Goal: Find specific page/section: Locate a particular part of the current website

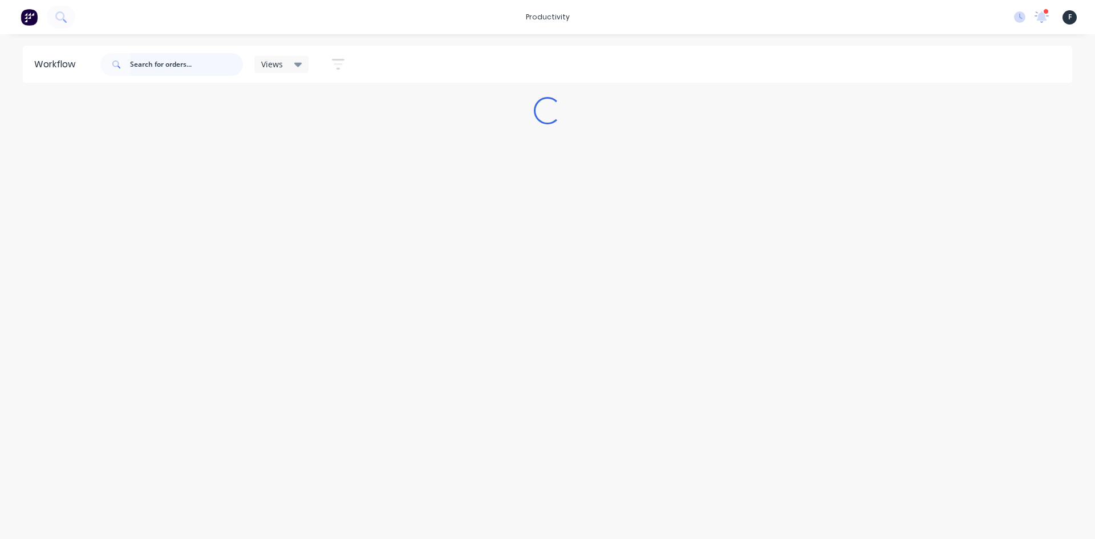
click at [188, 60] on input "text" at bounding box center [186, 64] width 113 height 23
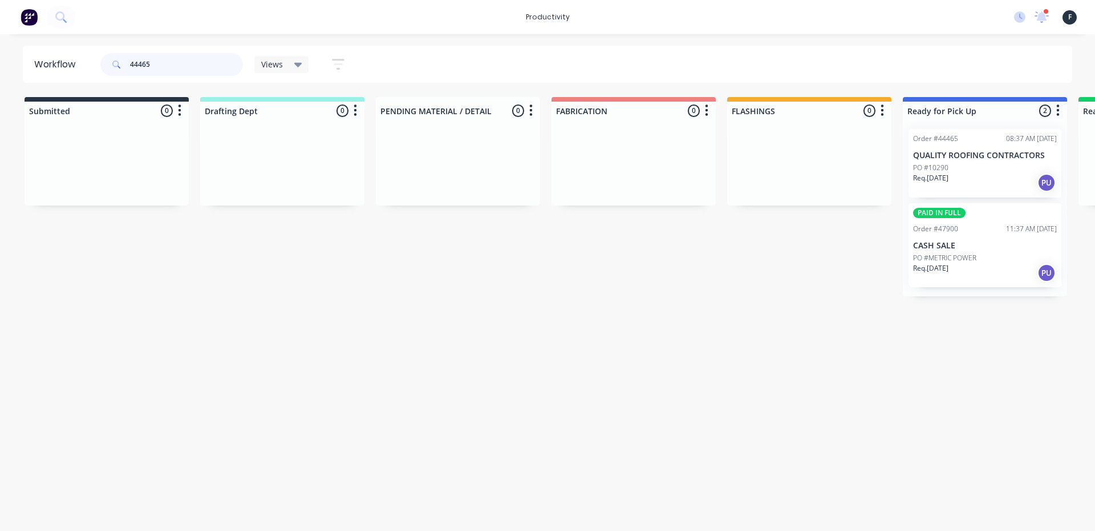
type input "44465"
click at [999, 172] on div "PO #10290" at bounding box center [985, 168] width 144 height 10
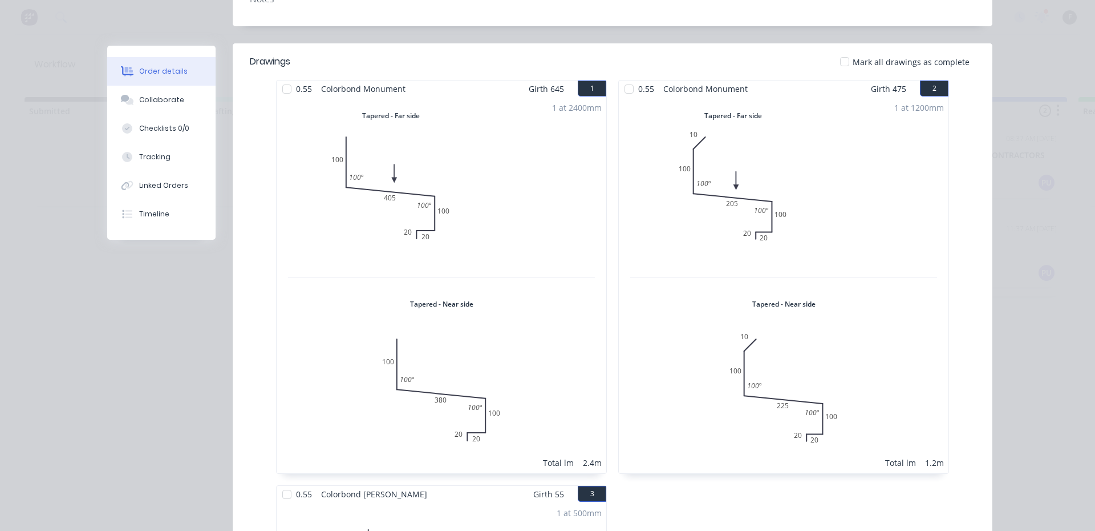
scroll to position [285, 0]
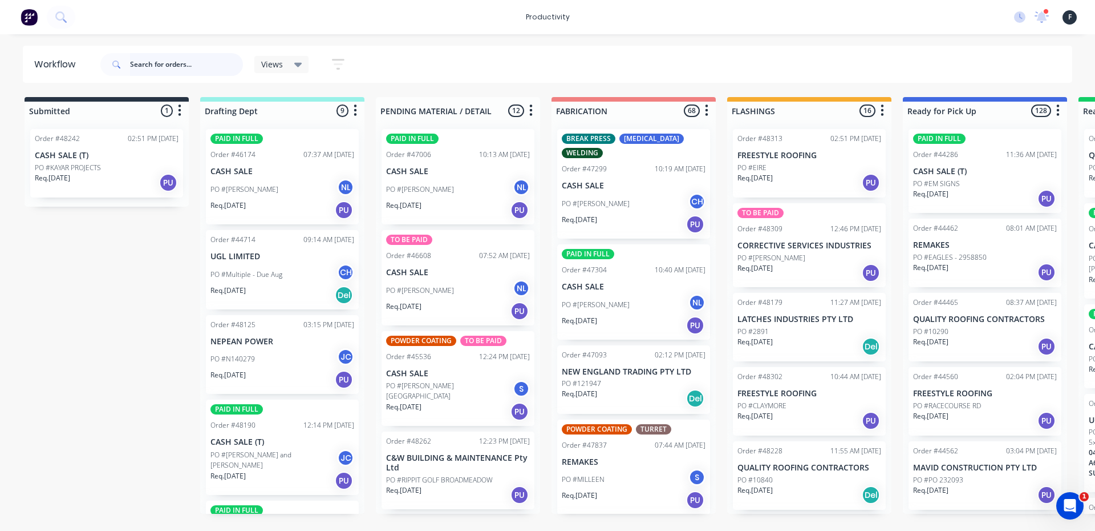
click at [207, 68] on input "text" at bounding box center [186, 64] width 113 height 23
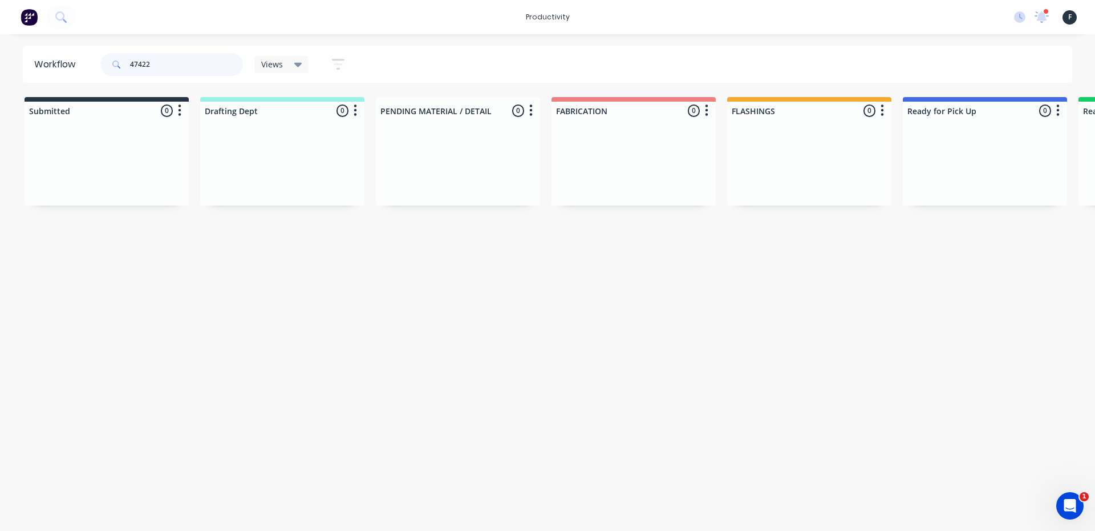
type input "47422"
drag, startPoint x: 949, startPoint y: 181, endPoint x: 570, endPoint y: 232, distance: 382.1
click at [570, 232] on div "Workflow 47422 Views Save new view None (Default) edit Josh edit Nilesh edit Pr…" at bounding box center [547, 277] width 1095 height 462
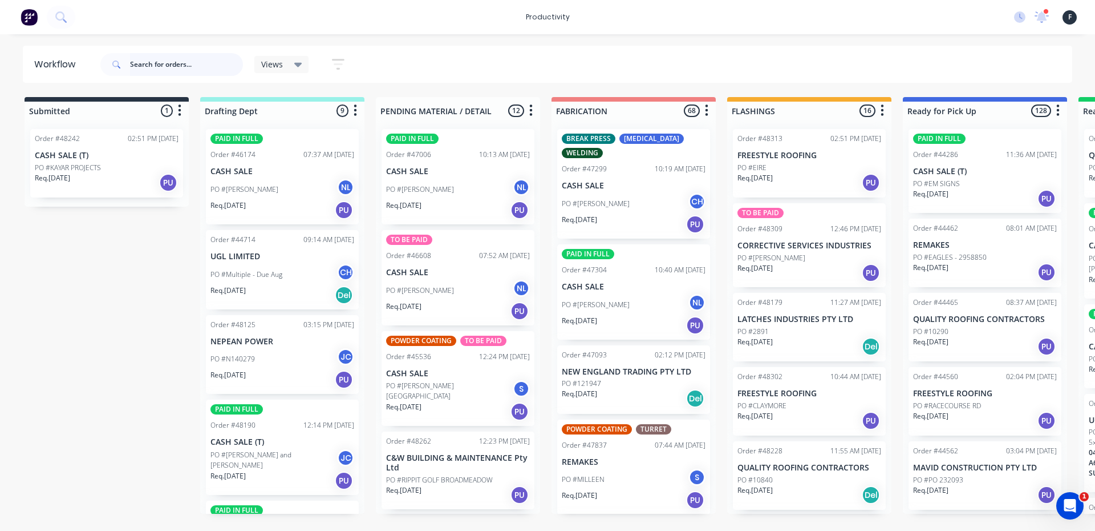
click at [193, 63] on input "text" at bounding box center [186, 64] width 113 height 23
type input "4"
click at [215, 67] on input "text" at bounding box center [186, 64] width 113 height 23
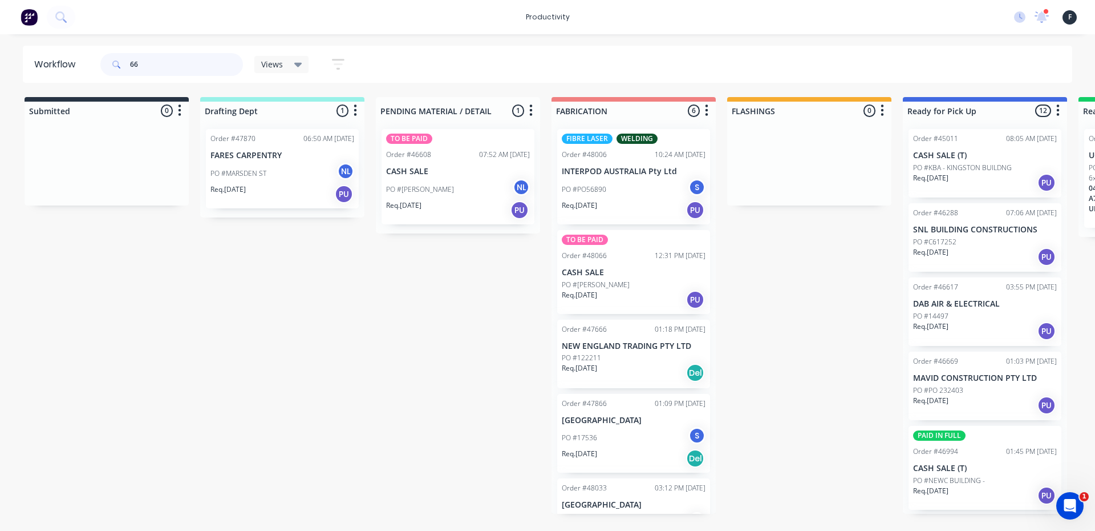
type input "6"
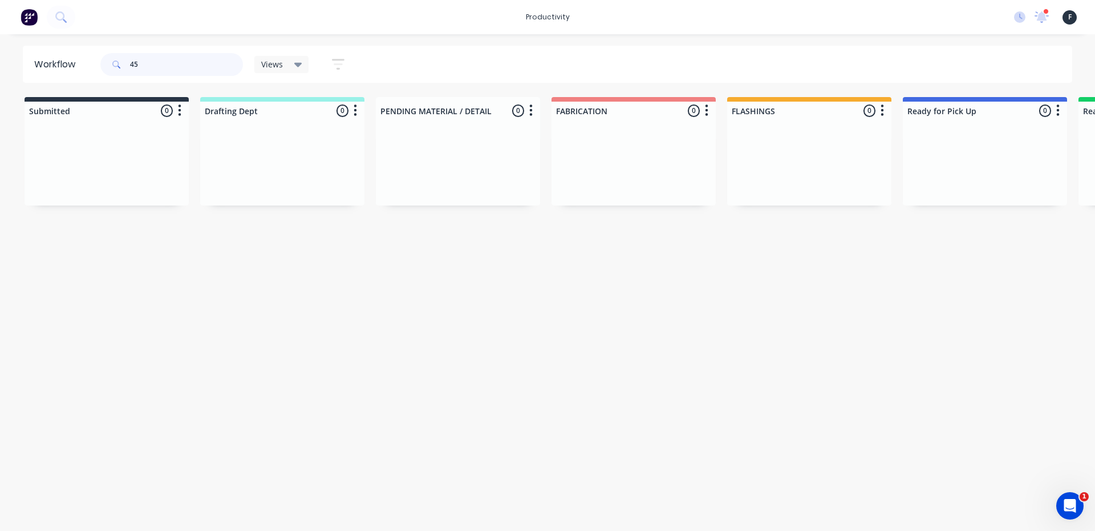
type input "4"
type input "48295"
click at [978, 181] on div "Req. 03/10/25 PU" at bounding box center [985, 182] width 144 height 19
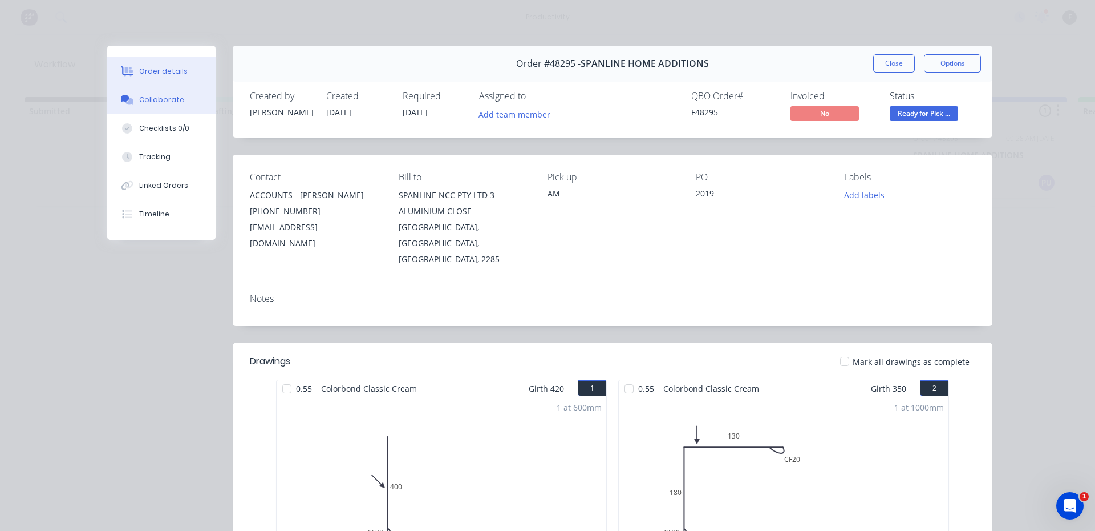
click at [171, 94] on button "Collaborate" at bounding box center [161, 100] width 108 height 29
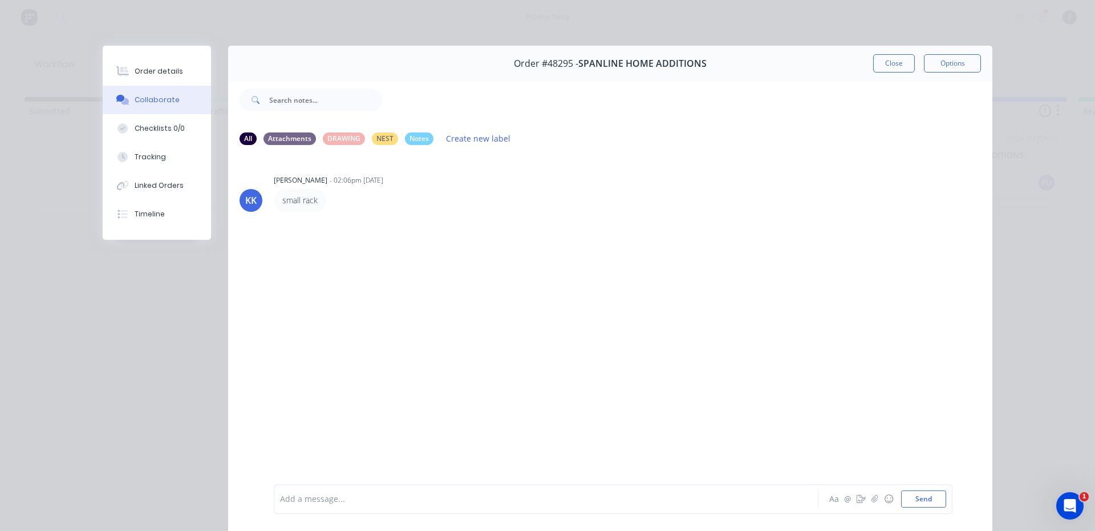
click at [592, 505] on div "Add a message..." at bounding box center [530, 498] width 500 height 17
click at [873, 64] on button "Close" at bounding box center [894, 63] width 42 height 18
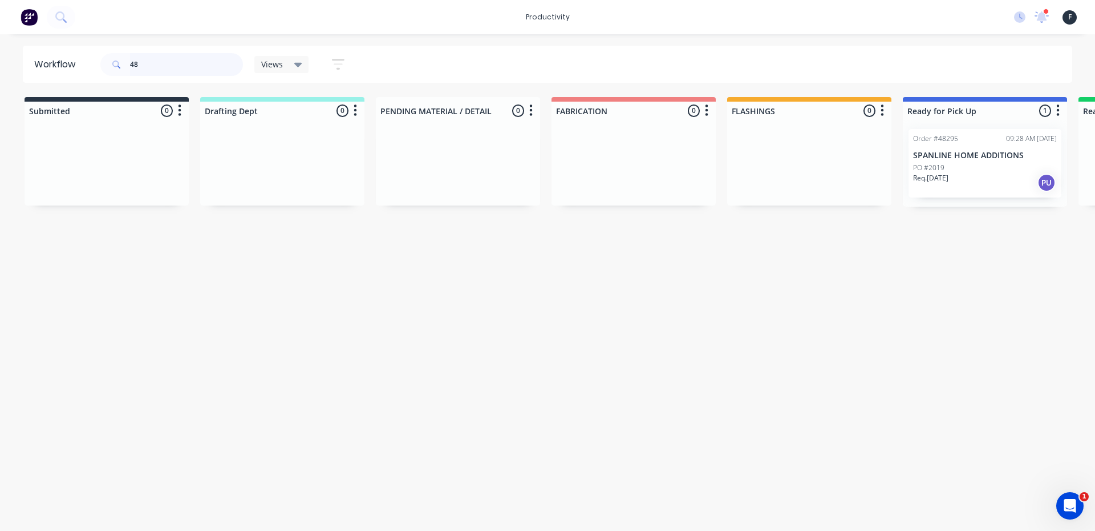
type input "4"
click at [993, 169] on div "PO #2019" at bounding box center [985, 168] width 144 height 10
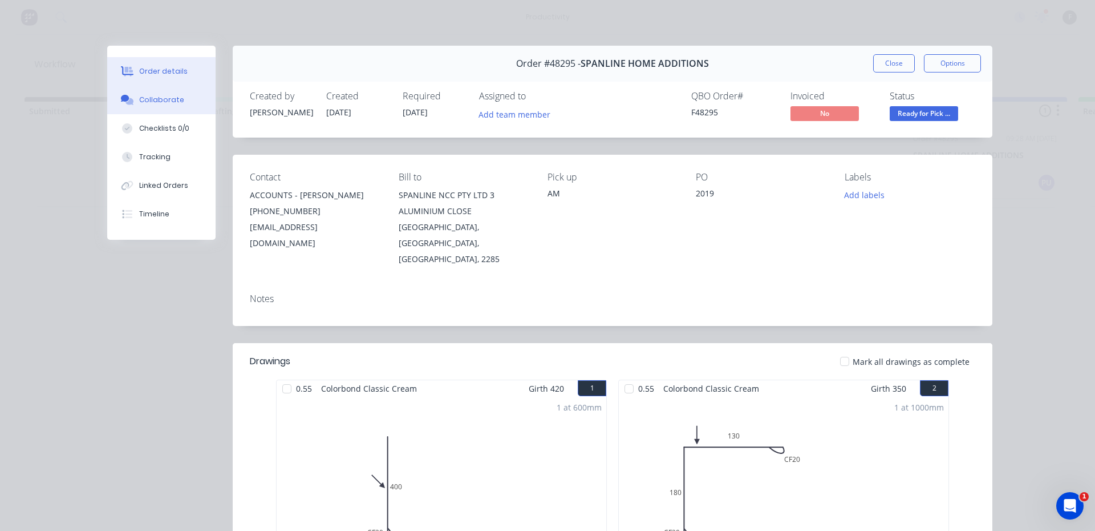
click at [119, 96] on div at bounding box center [127, 100] width 17 height 10
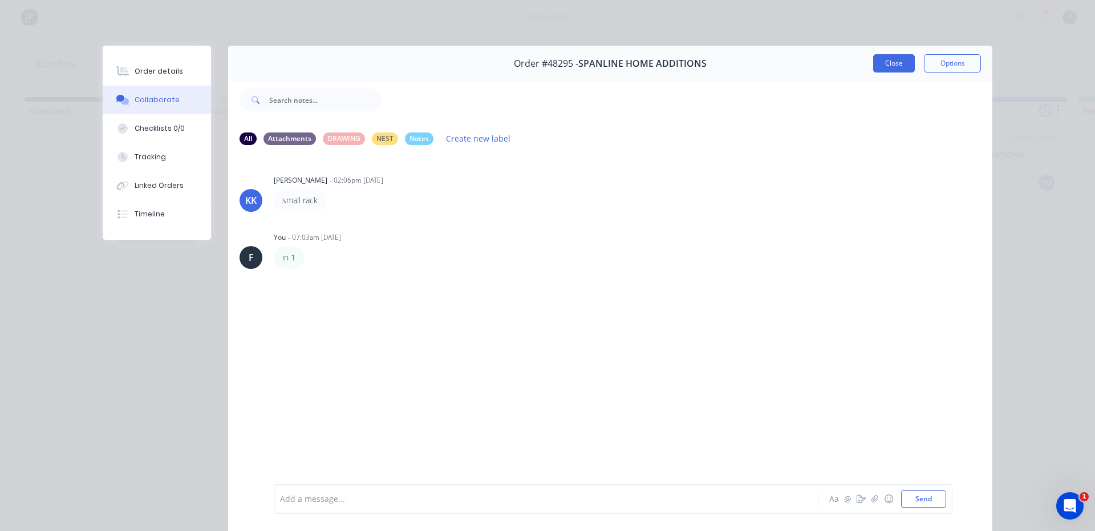
click at [886, 65] on button "Close" at bounding box center [894, 63] width 42 height 18
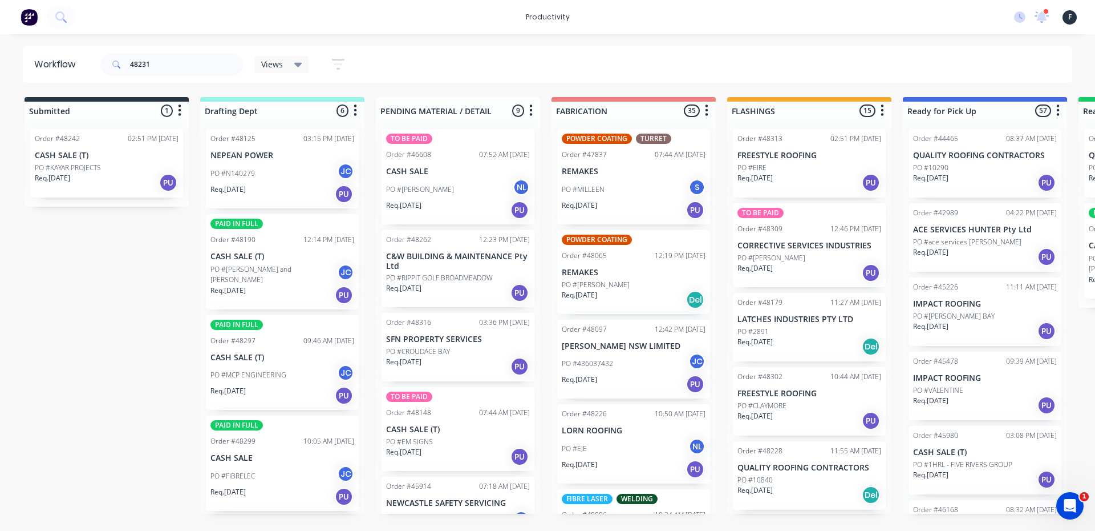
click at [985, 184] on div "Req. 12/05/25 PU" at bounding box center [985, 182] width 144 height 19
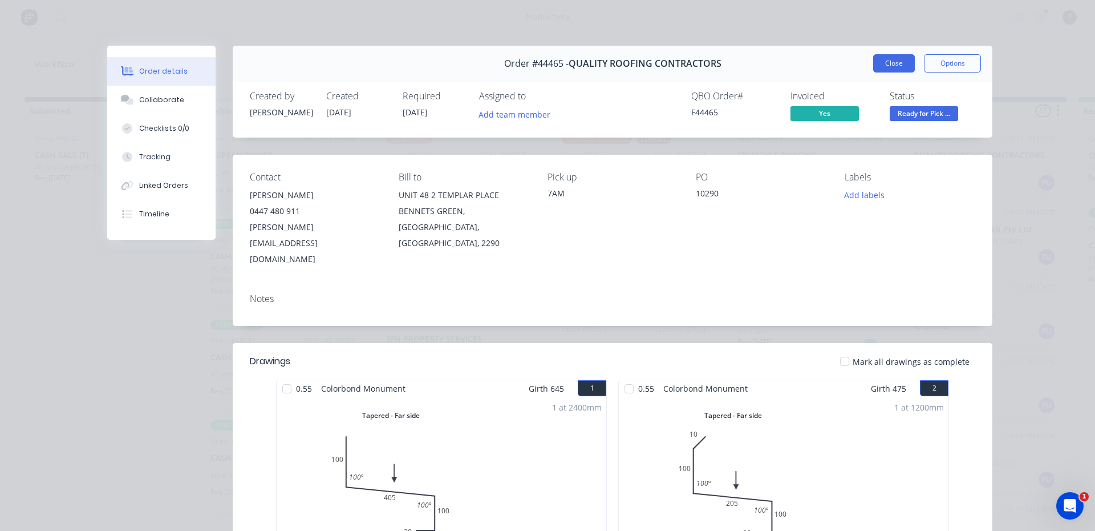
click at [885, 60] on button "Close" at bounding box center [894, 63] width 42 height 18
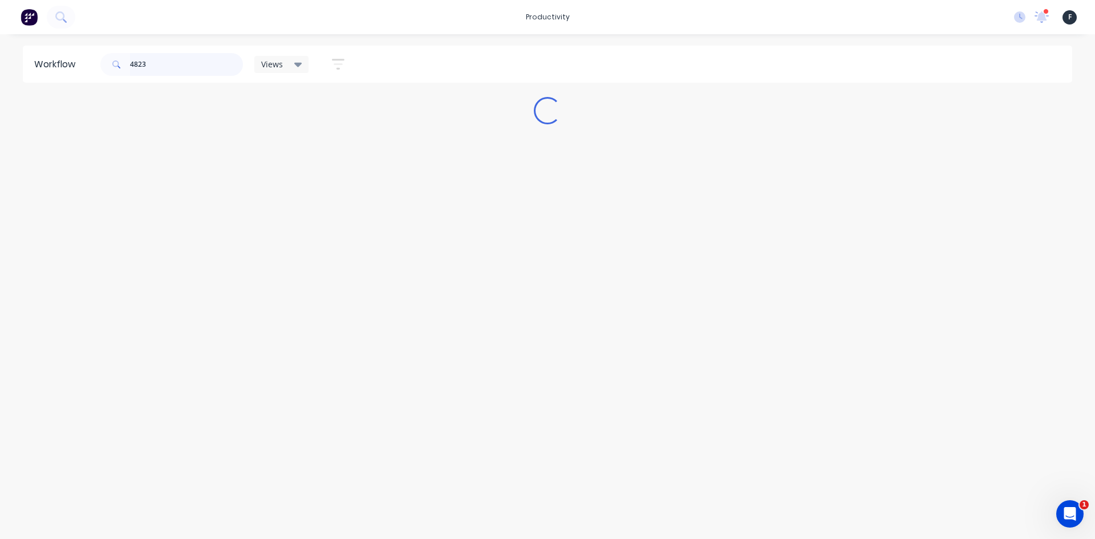
type input "48231"
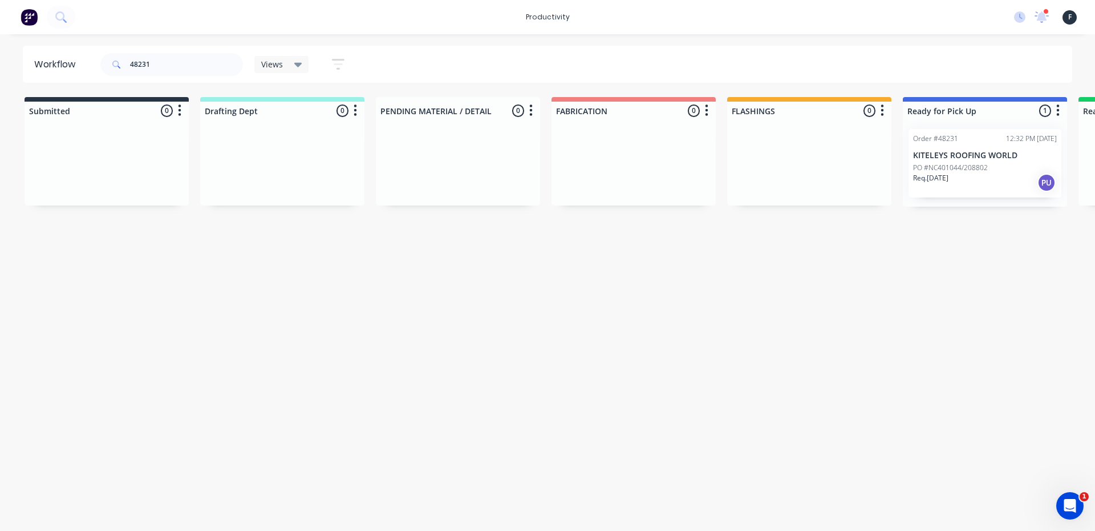
click at [983, 184] on div "Req. 01/10/25 PU" at bounding box center [985, 182] width 144 height 19
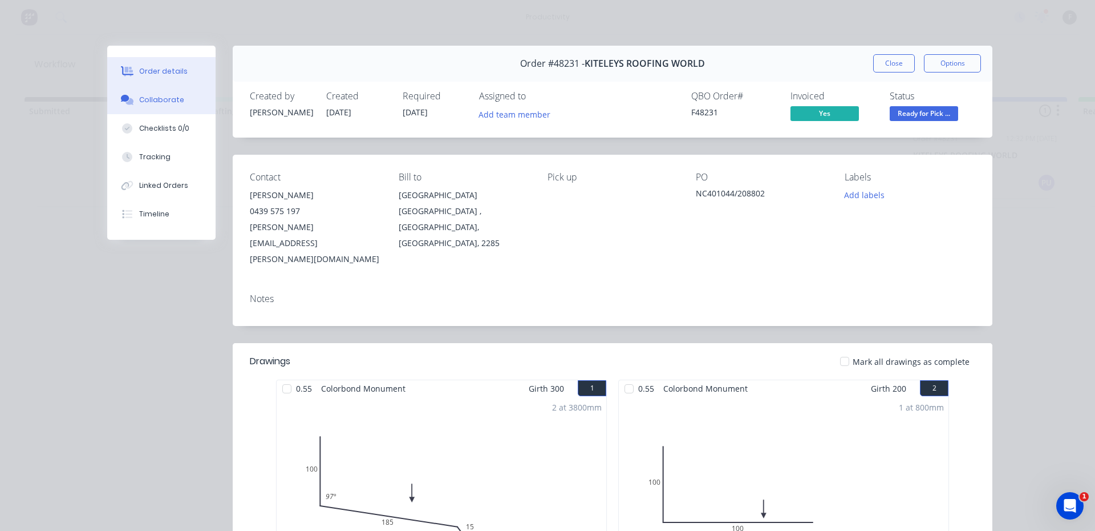
click at [155, 93] on button "Collaborate" at bounding box center [161, 100] width 108 height 29
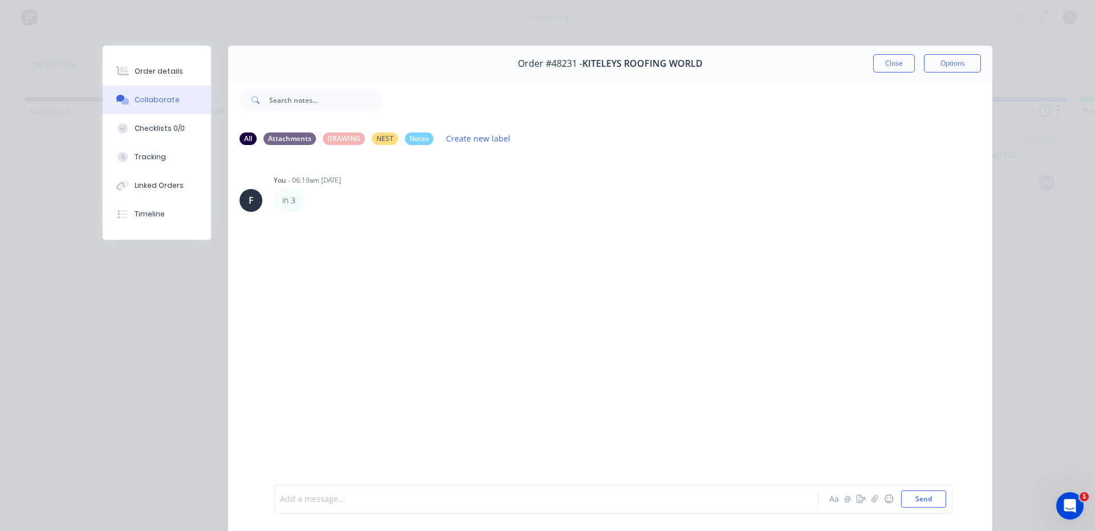
click at [543, 499] on div at bounding box center [530, 499] width 499 height 12
click at [307, 257] on button "button" at bounding box center [309, 257] width 5 height 17
click at [346, 274] on button "Edit" at bounding box center [351, 278] width 72 height 19
click at [898, 68] on button "Close" at bounding box center [894, 63] width 42 height 18
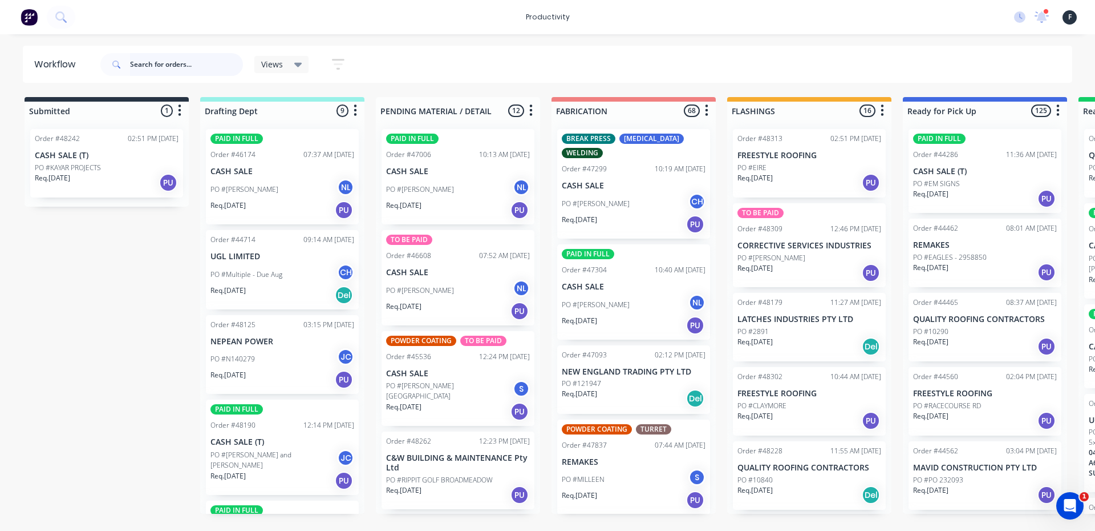
click at [183, 68] on input "text" at bounding box center [186, 64] width 113 height 23
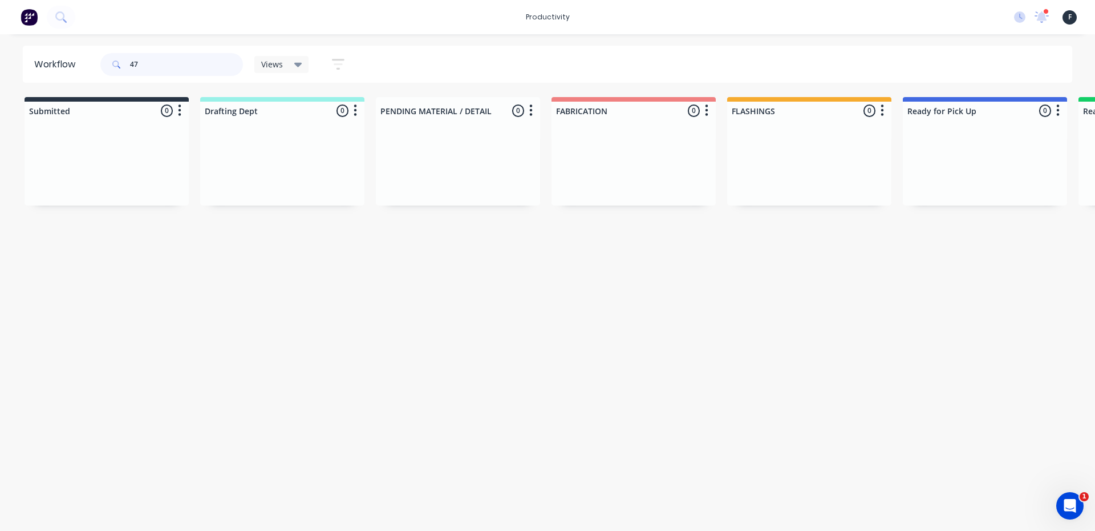
type input "4"
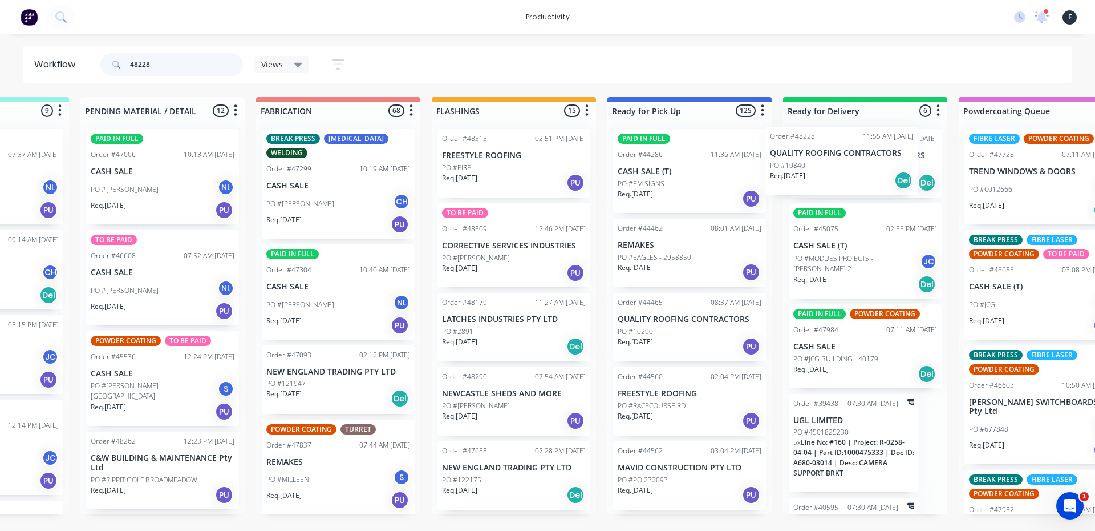
scroll to position [0, 298]
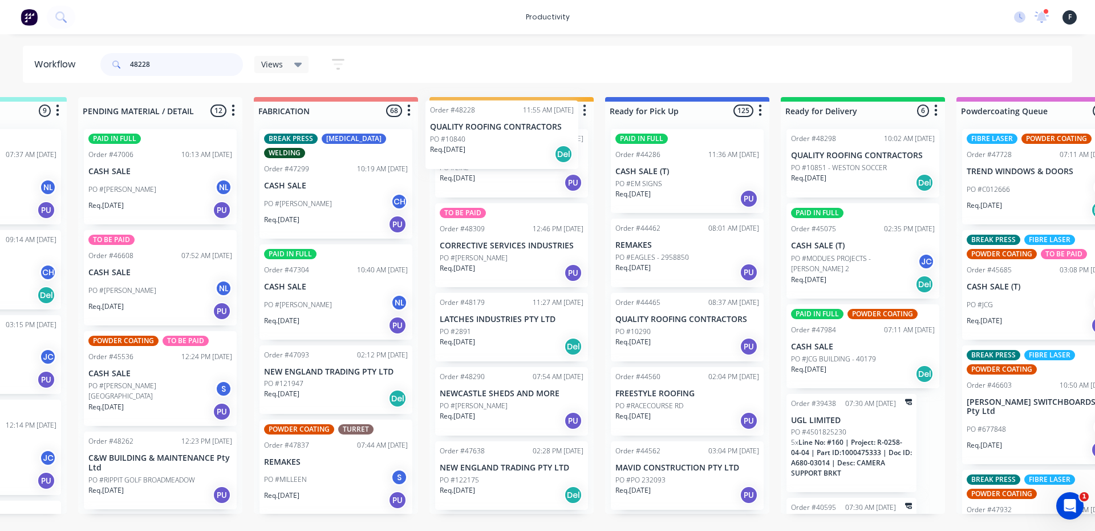
drag, startPoint x: 799, startPoint y: 170, endPoint x: 513, endPoint y: 141, distance: 287.8
click at [513, 141] on div "Order #48313 02:51 PM 02/10/25 FREESTYLE ROOFING PO #EIRE Req. 02/10/25 PU TO B…" at bounding box center [512, 317] width 164 height 394
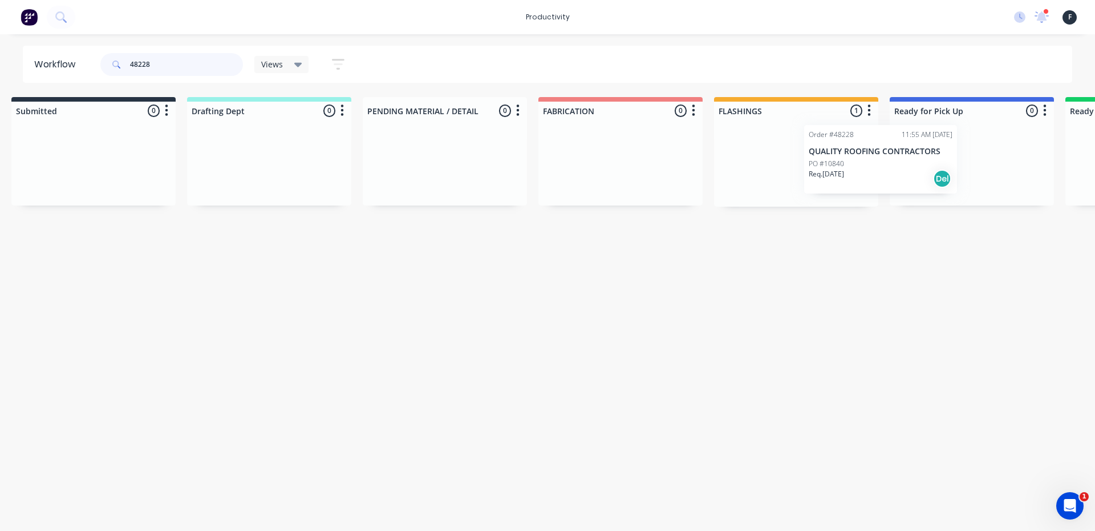
scroll to position [0, 29]
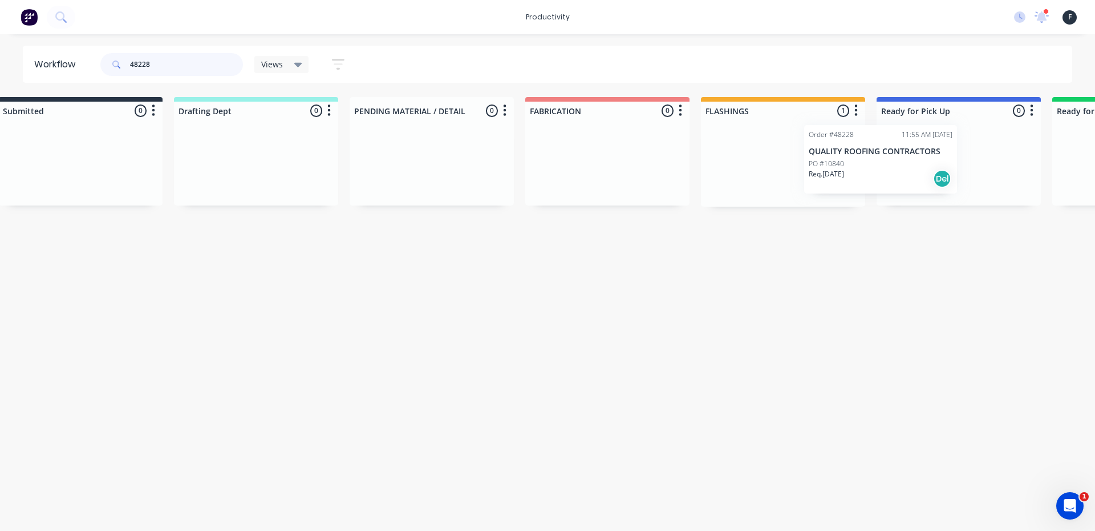
drag, startPoint x: 807, startPoint y: 164, endPoint x: 883, endPoint y: 159, distance: 76.7
click at [883, 159] on div "Submitted 0 Sort By Created date Required date Order number Customer name Most …" at bounding box center [916, 152] width 1902 height 110
type input "48228"
click at [955, 160] on p "QUALITY ROOFING CONTRACTORS" at bounding box center [957, 156] width 144 height 10
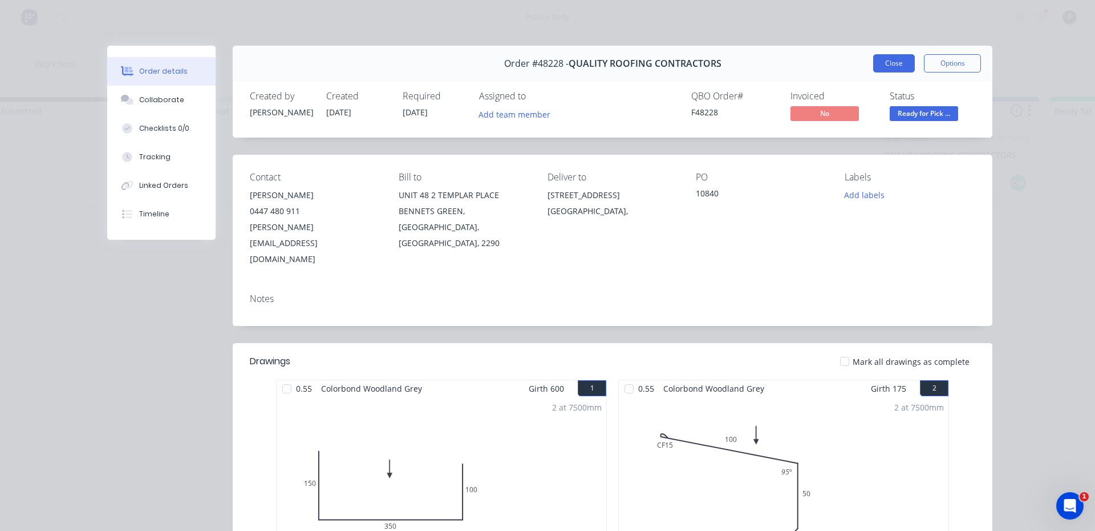
click at [886, 54] on button "Close" at bounding box center [894, 63] width 42 height 18
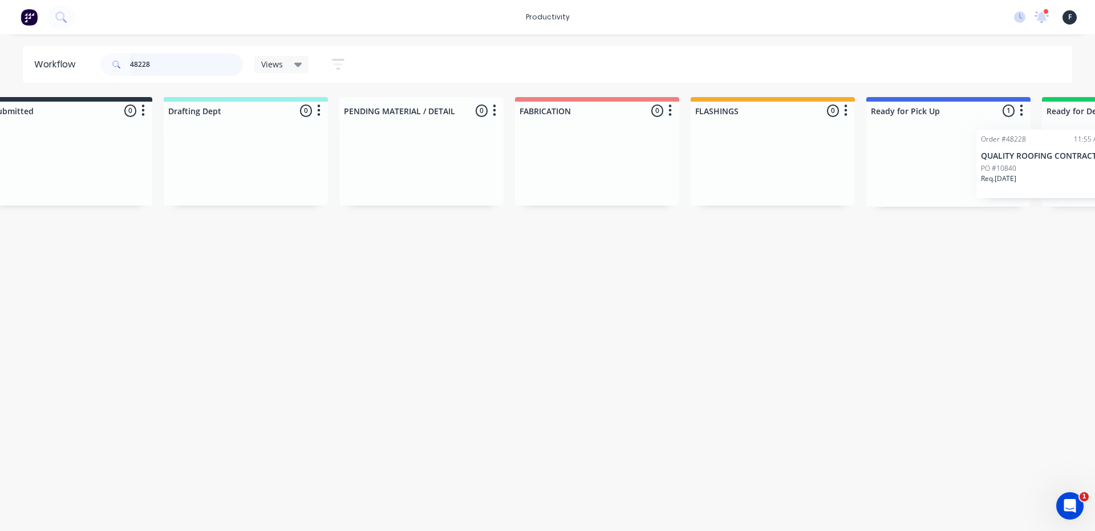
scroll to position [0, 41]
drag, startPoint x: 961, startPoint y: 142, endPoint x: 1050, endPoint y: 141, distance: 89.0
click at [1052, 142] on div "Submitted 0 Sort By Created date Required date Order number Customer name Most …" at bounding box center [902, 152] width 1902 height 110
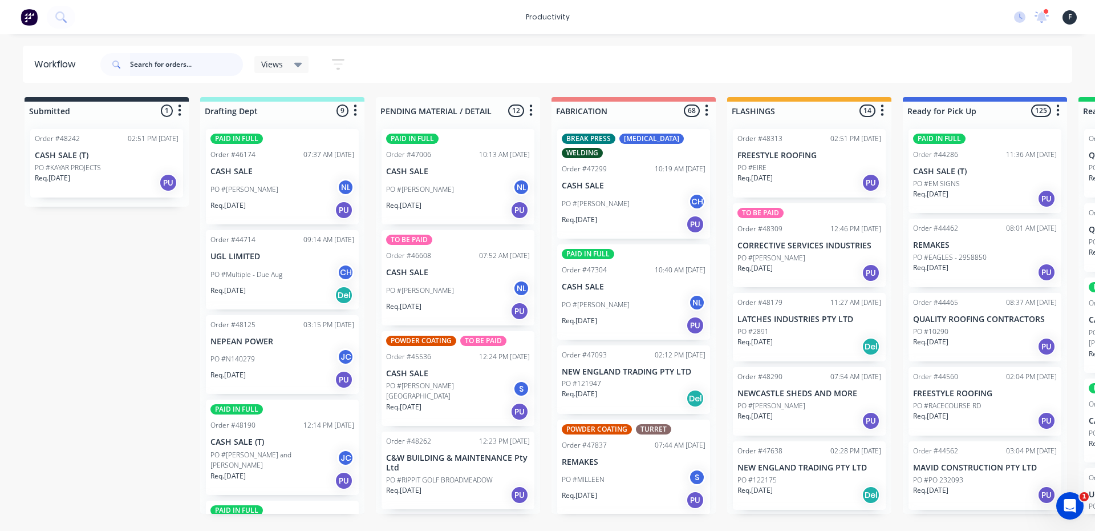
click at [163, 60] on input "text" at bounding box center [186, 64] width 113 height 23
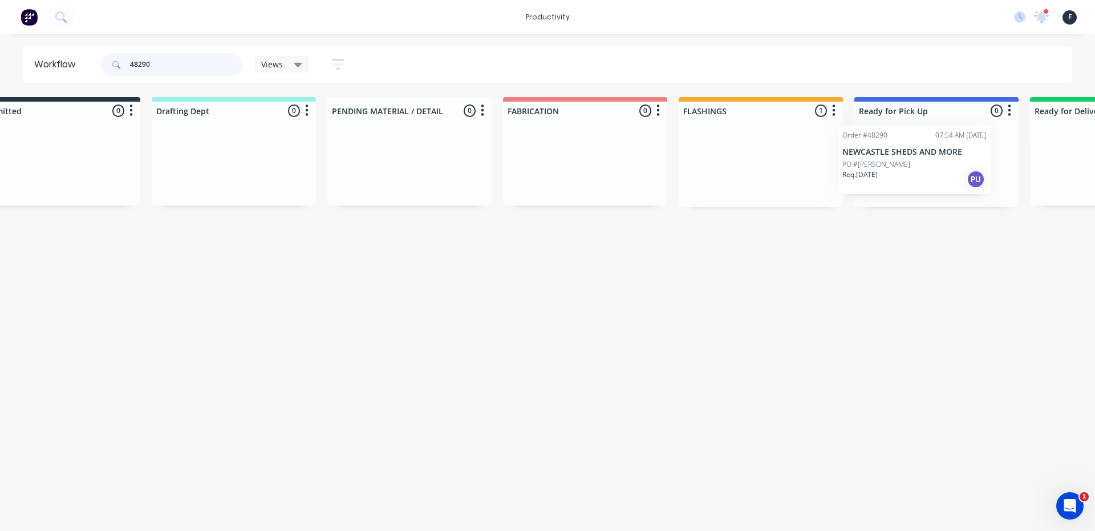
drag, startPoint x: 779, startPoint y: 169, endPoint x: 892, endPoint y: 167, distance: 113.5
click at [892, 167] on div "Submitted 0 Sort By Created date Required date Order number Customer name Most …" at bounding box center [894, 152] width 1902 height 110
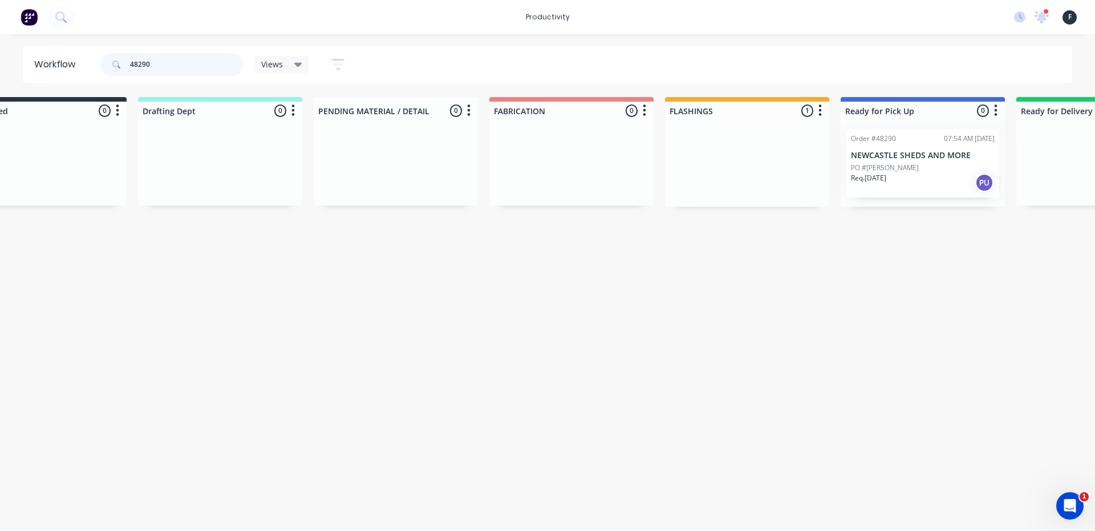
type input "48290"
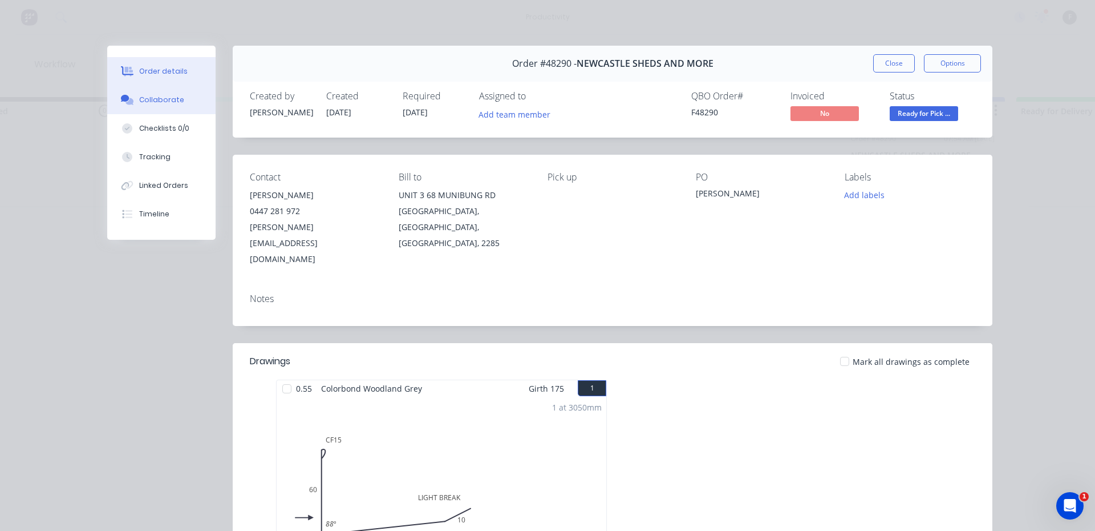
click at [153, 100] on div "Collaborate" at bounding box center [161, 100] width 45 height 10
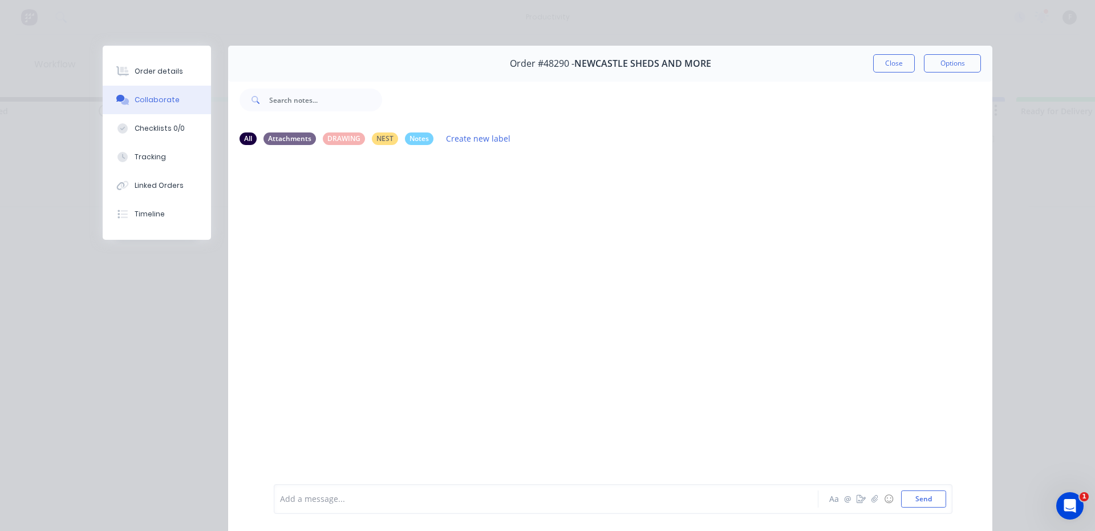
drag, startPoint x: 303, startPoint y: 497, endPoint x: 307, endPoint y: 487, distance: 11.4
click at [305, 495] on div at bounding box center [530, 499] width 499 height 12
click at [885, 59] on button "Close" at bounding box center [894, 63] width 42 height 18
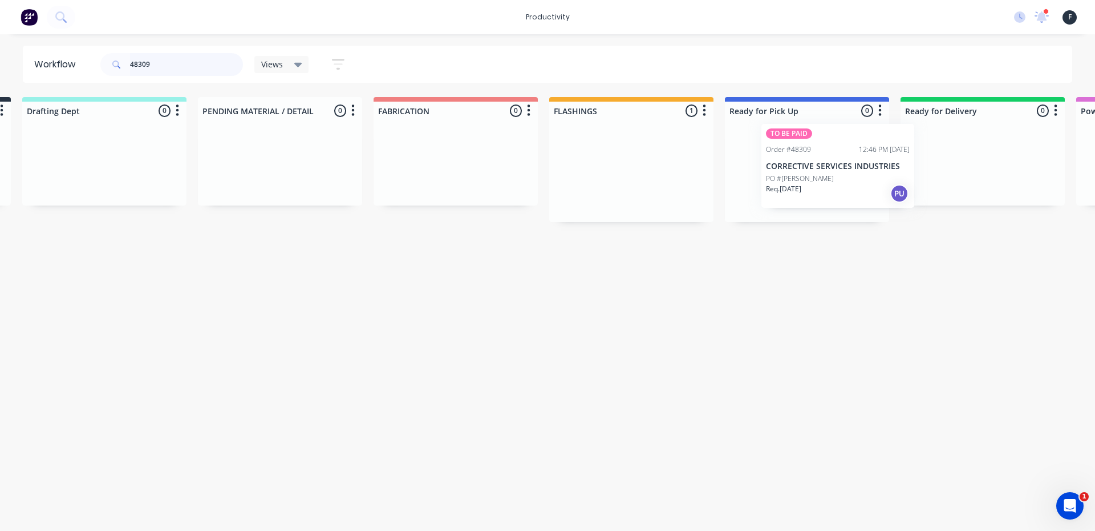
scroll to position [0, 179]
drag, startPoint x: 990, startPoint y: 173, endPoint x: 791, endPoint y: 174, distance: 199.1
click at [791, 174] on div "Submitted 0 Sort By Created date Required date Order number Customer name Most …" at bounding box center [764, 159] width 1902 height 125
type input "48309"
click at [792, 169] on p "CORRECTIVE SERVICES INDUSTRIES" at bounding box center [807, 172] width 144 height 10
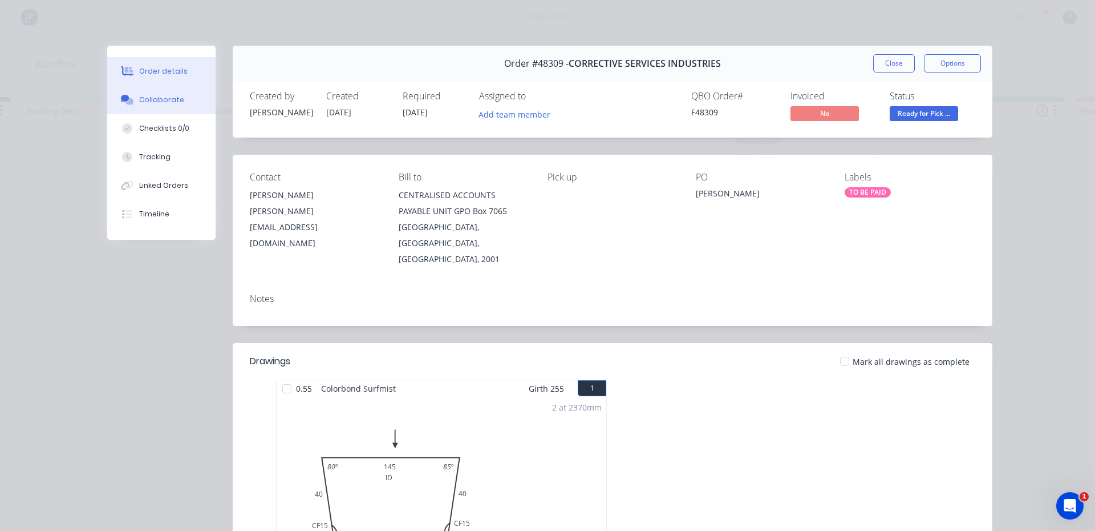
click at [195, 95] on button "Collaborate" at bounding box center [161, 100] width 108 height 29
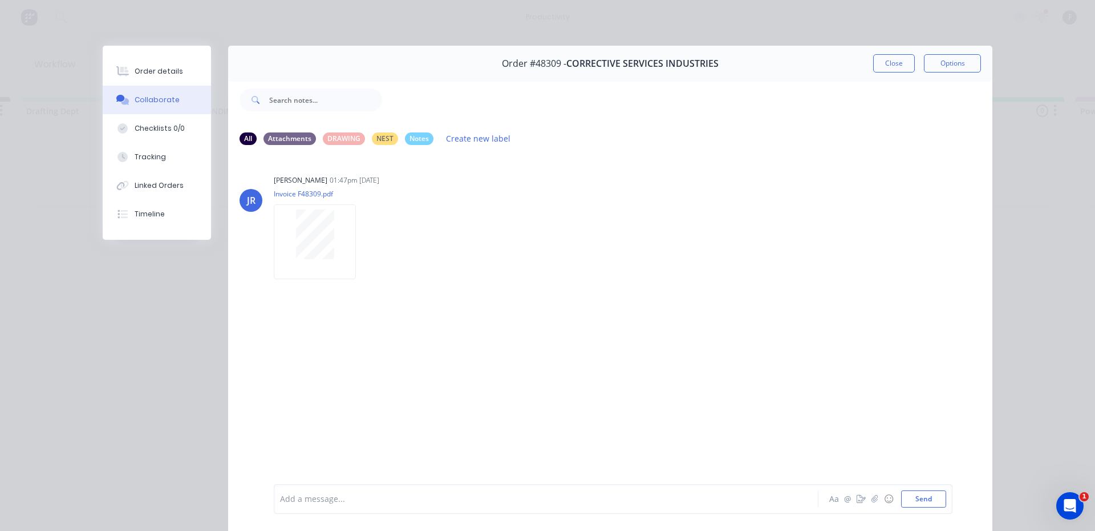
click at [440, 493] on div at bounding box center [530, 499] width 499 height 12
click at [896, 62] on button "Close" at bounding box center [894, 63] width 42 height 18
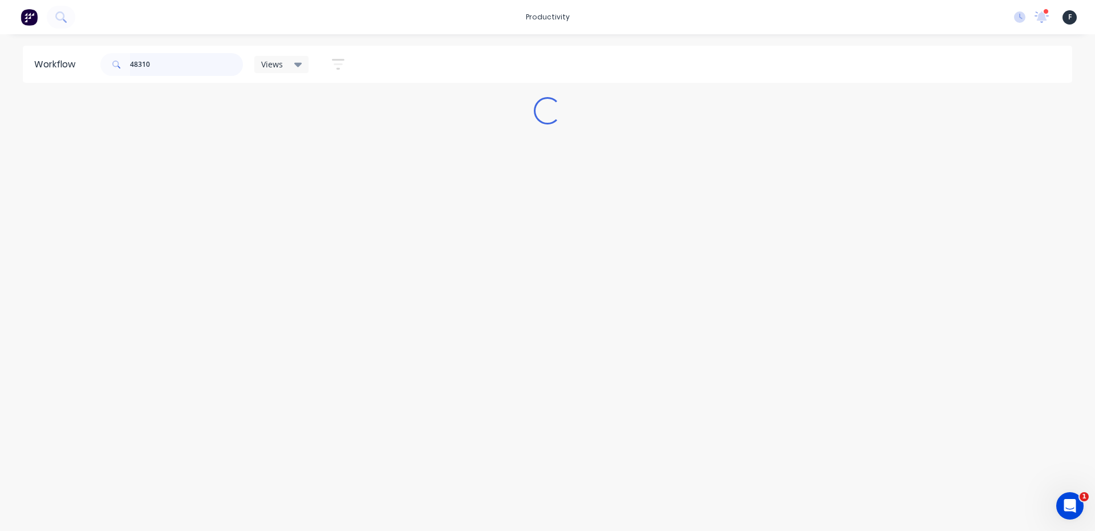
scroll to position [0, 0]
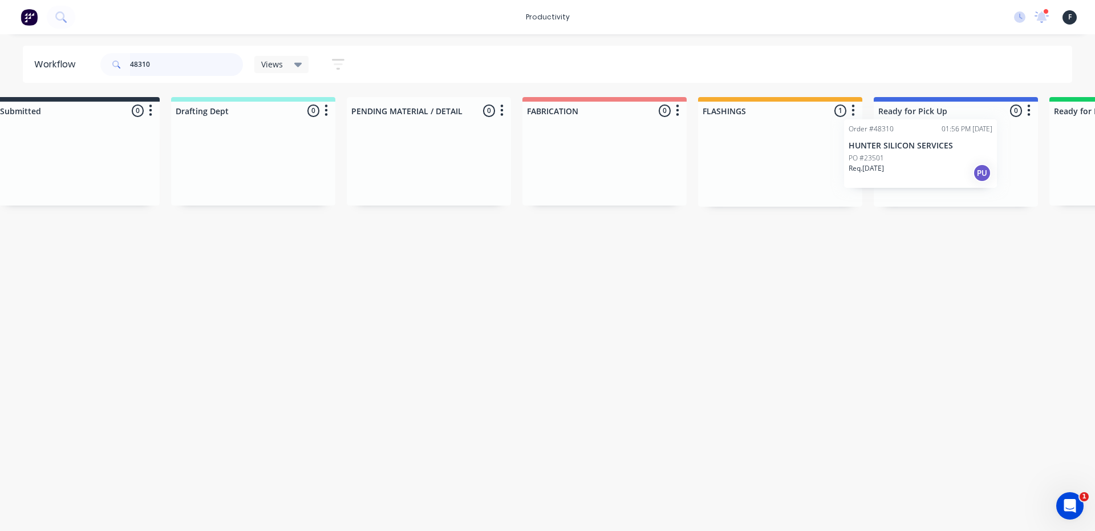
drag, startPoint x: 814, startPoint y: 183, endPoint x: 943, endPoint y: 173, distance: 129.3
click at [943, 173] on div "Submitted 0 Sort By Created date Required date Order number Customer name Most …" at bounding box center [913, 152] width 1902 height 110
type input "48310"
click at [944, 173] on div "Req. 07/10/25 PU" at bounding box center [955, 182] width 144 height 19
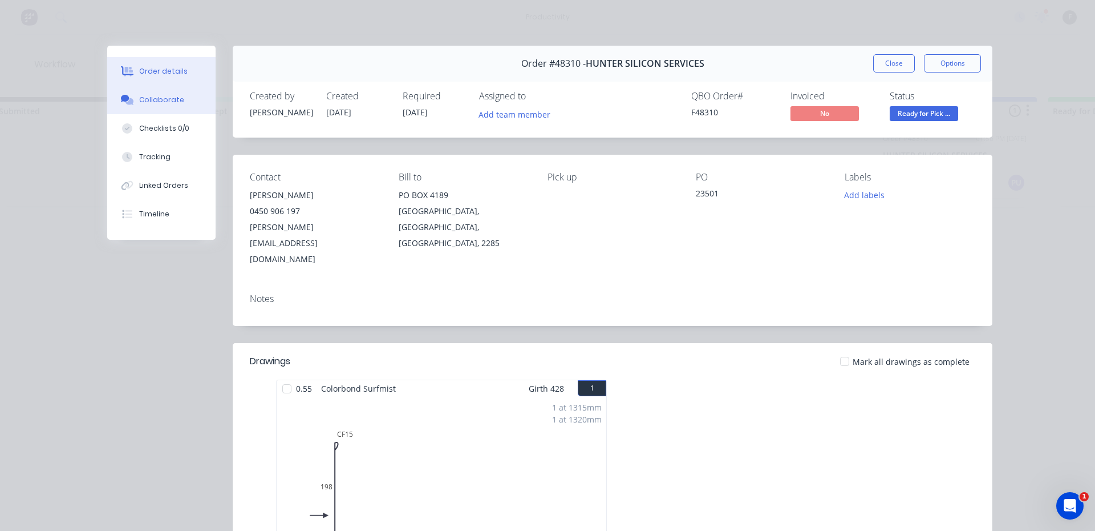
click at [144, 98] on div "Collaborate" at bounding box center [161, 100] width 45 height 10
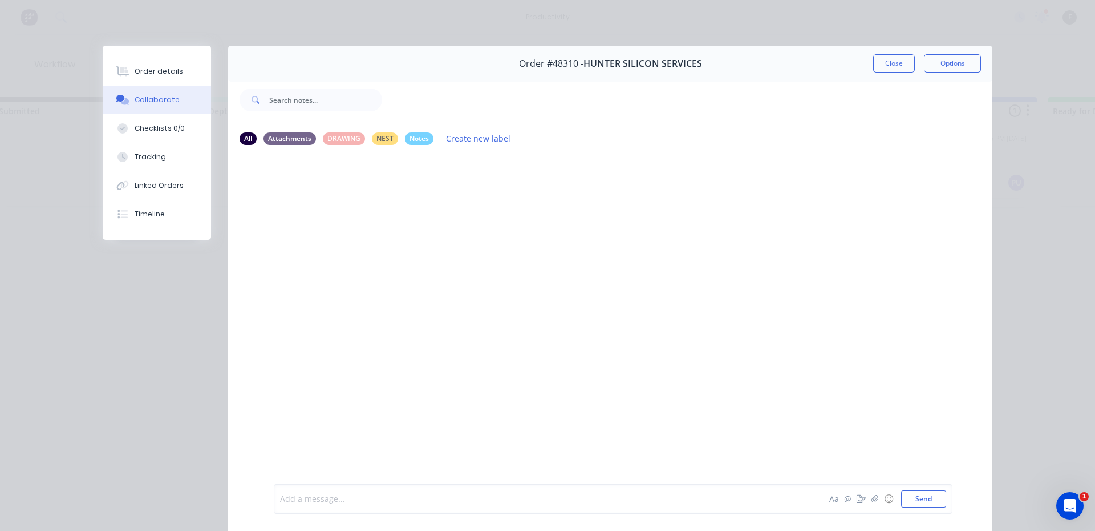
click at [499, 499] on div at bounding box center [530, 499] width 499 height 12
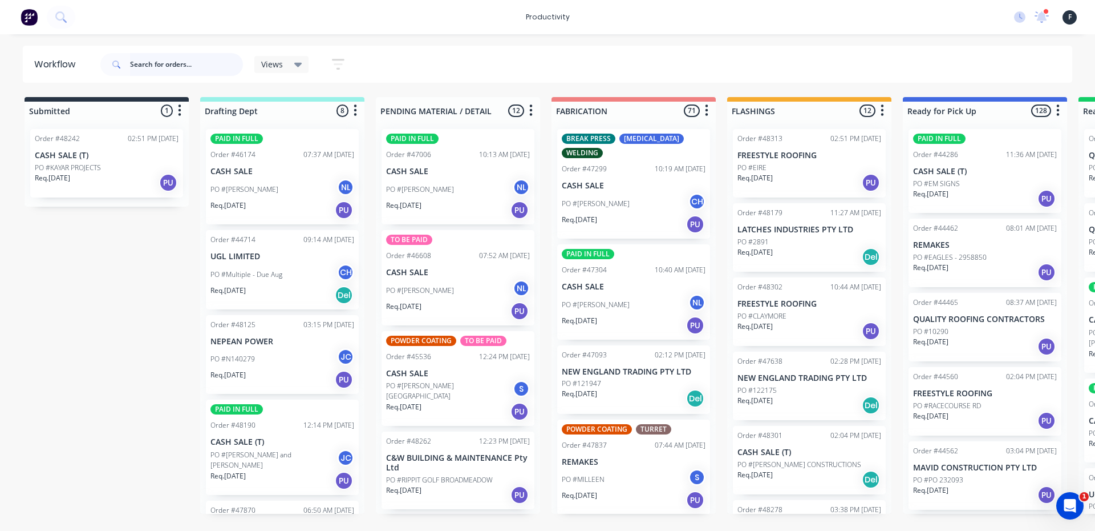
click at [224, 72] on input "text" at bounding box center [186, 64] width 113 height 23
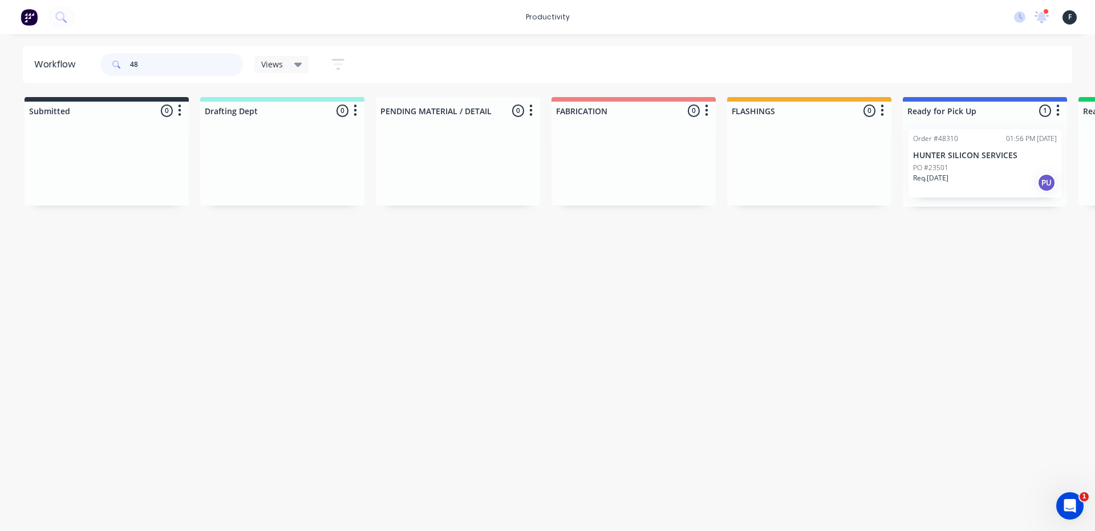
type input "4"
